Goal: Find specific page/section: Locate item on page

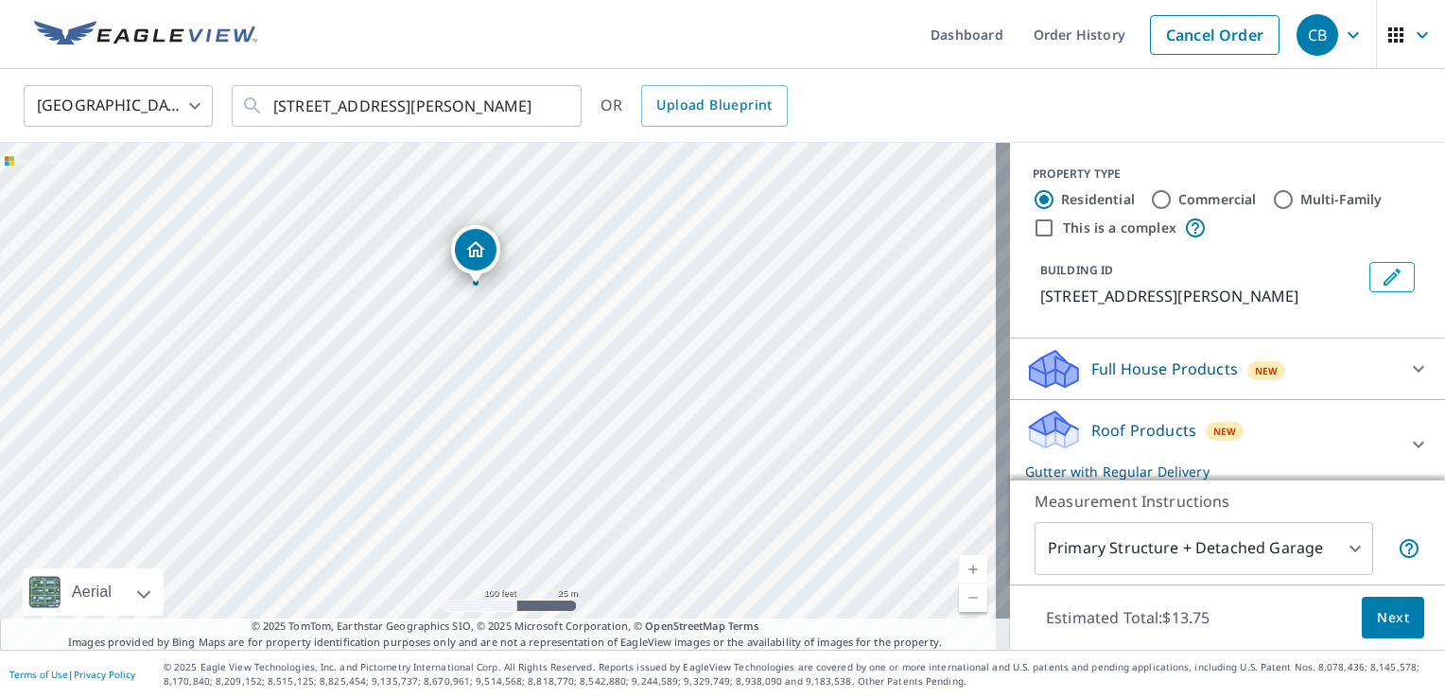
click at [959, 569] on link "Current Level 18, Zoom In" at bounding box center [973, 569] width 28 height 28
drag, startPoint x: 730, startPoint y: 406, endPoint x: 707, endPoint y: 508, distance: 104.6
click at [707, 508] on div "[STREET_ADDRESS][PERSON_NAME]" at bounding box center [505, 396] width 1010 height 507
click at [959, 596] on link "Current Level 19, Zoom Out" at bounding box center [973, 597] width 28 height 28
click at [959, 596] on link "Current Level 18, Zoom Out" at bounding box center [973, 597] width 28 height 28
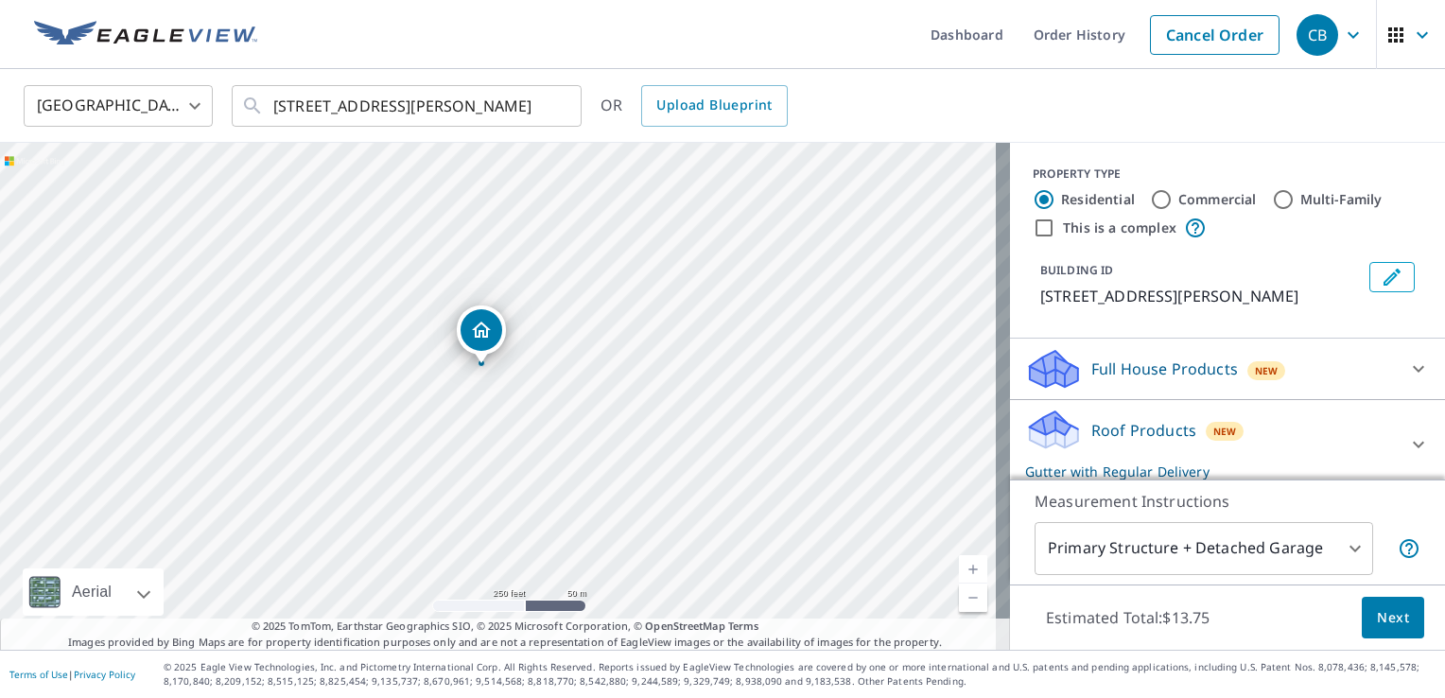
click at [959, 596] on link "Current Level 17, Zoom Out" at bounding box center [973, 597] width 28 height 28
click at [960, 572] on link "Current Level 16, Zoom In" at bounding box center [973, 569] width 28 height 28
drag, startPoint x: 817, startPoint y: 422, endPoint x: 586, endPoint y: 273, distance: 274.3
click at [586, 273] on div "[STREET_ADDRESS][PERSON_NAME]" at bounding box center [505, 396] width 1010 height 507
drag, startPoint x: 855, startPoint y: 451, endPoint x: 534, endPoint y: 441, distance: 320.7
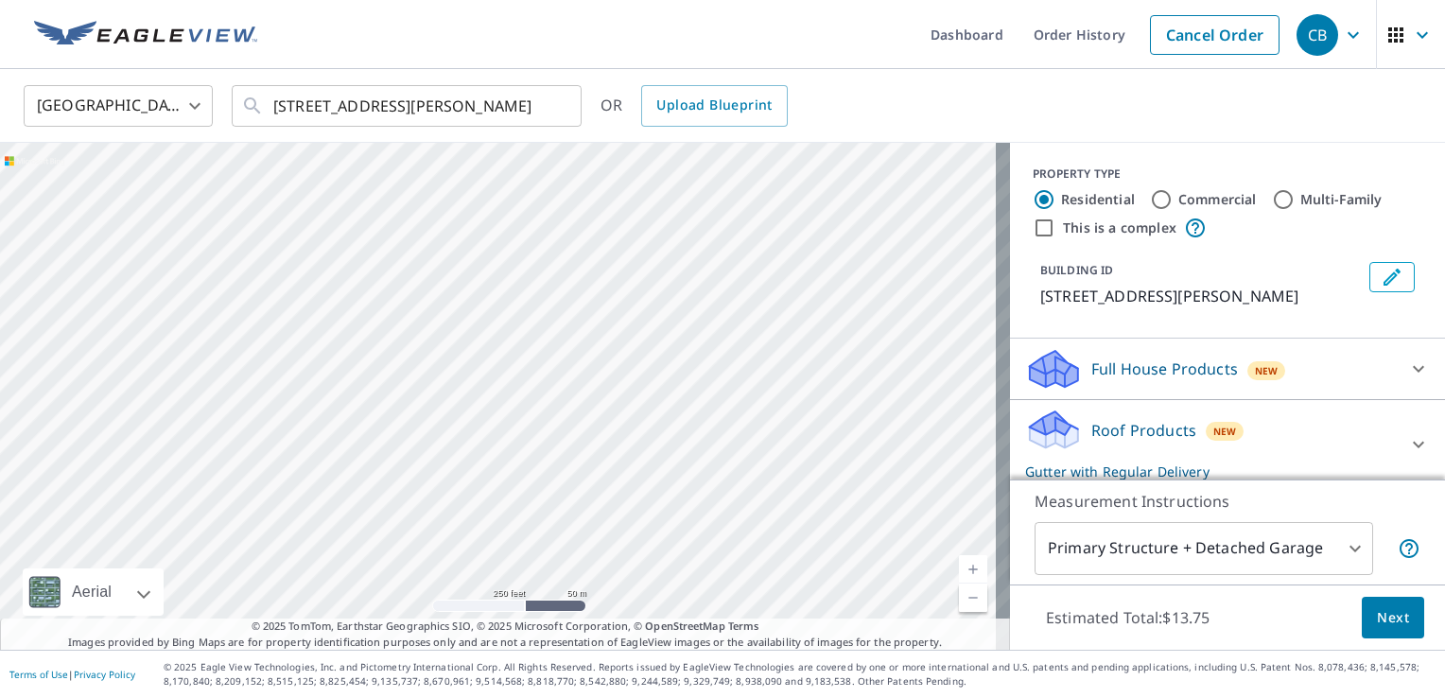
click at [534, 441] on div "[STREET_ADDRESS][PERSON_NAME]" at bounding box center [505, 396] width 1010 height 507
drag, startPoint x: 630, startPoint y: 520, endPoint x: 466, endPoint y: 489, distance: 166.5
click at [466, 489] on div "[STREET_ADDRESS][PERSON_NAME]" at bounding box center [505, 396] width 1010 height 507
drag, startPoint x: 772, startPoint y: 442, endPoint x: 299, endPoint y: 471, distance: 474.5
click at [299, 471] on div "[STREET_ADDRESS][PERSON_NAME]" at bounding box center [505, 396] width 1010 height 507
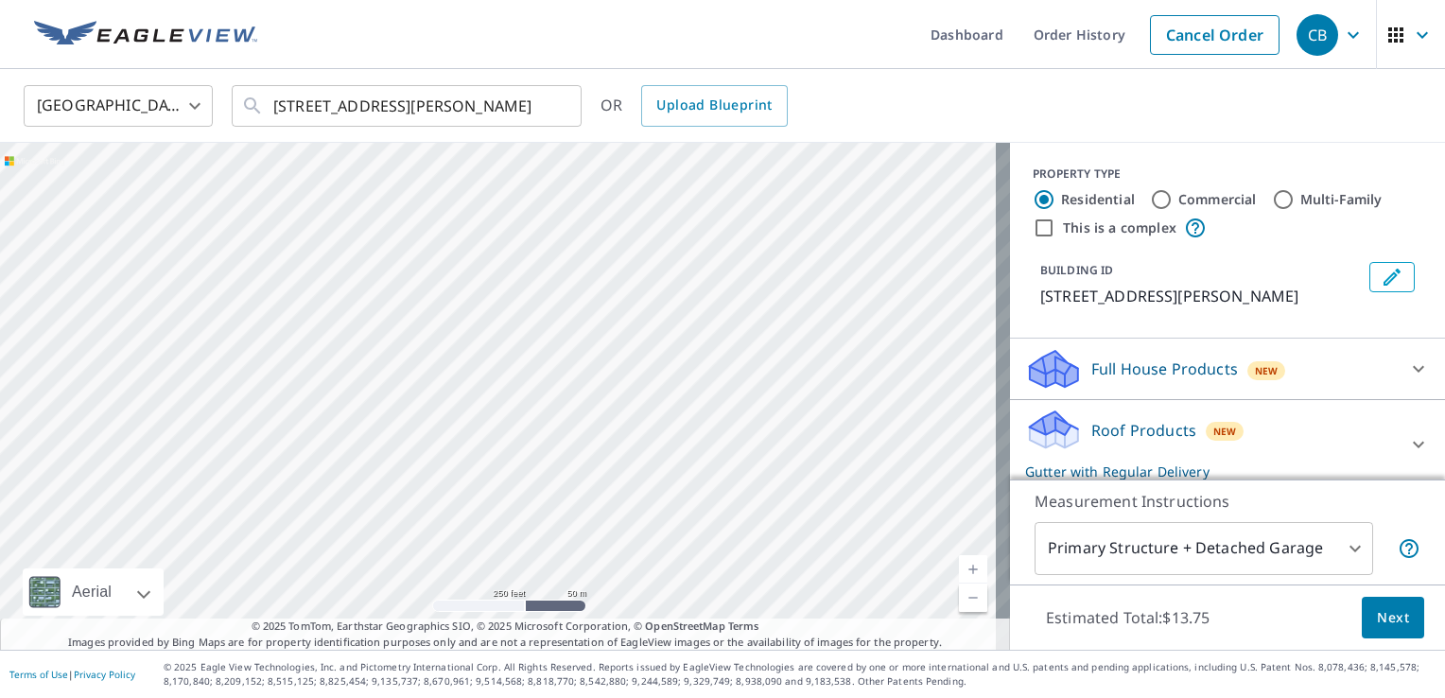
drag, startPoint x: 906, startPoint y: 331, endPoint x: 826, endPoint y: 448, distance: 141.6
click at [826, 448] on div "[STREET_ADDRESS][PERSON_NAME]" at bounding box center [505, 396] width 1010 height 507
click at [959, 569] on link "Current Level 17, Zoom In" at bounding box center [973, 569] width 28 height 28
drag, startPoint x: 800, startPoint y: 550, endPoint x: 722, endPoint y: 547, distance: 77.6
click at [722, 547] on div "[STREET_ADDRESS][PERSON_NAME]" at bounding box center [505, 396] width 1010 height 507
